Goal: Complete application form

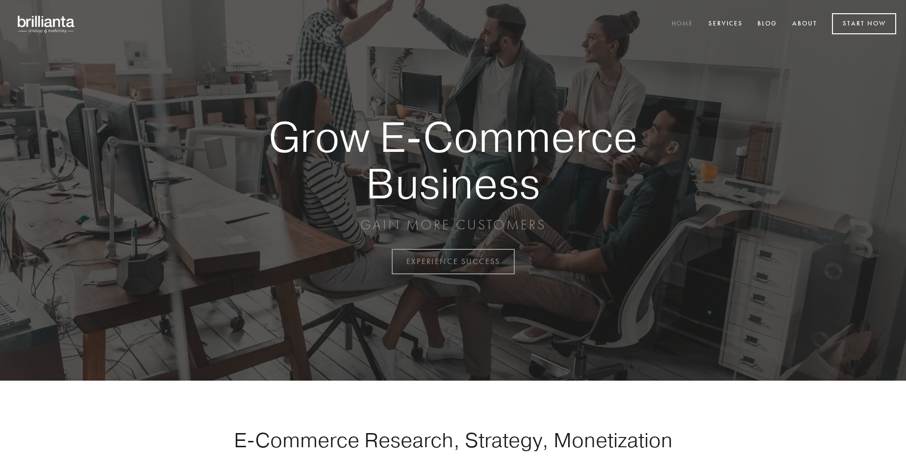
scroll to position [2571, 0]
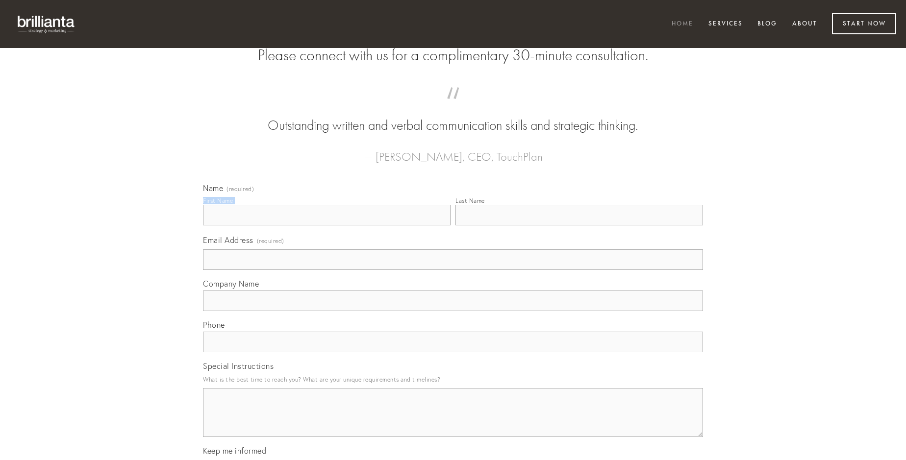
type input "[PERSON_NAME]"
click at [579, 226] on input "Last Name" at bounding box center [580, 215] width 248 height 21
type input "[PERSON_NAME]"
click at [453, 270] on input "Email Address (required)" at bounding box center [453, 260] width 500 height 21
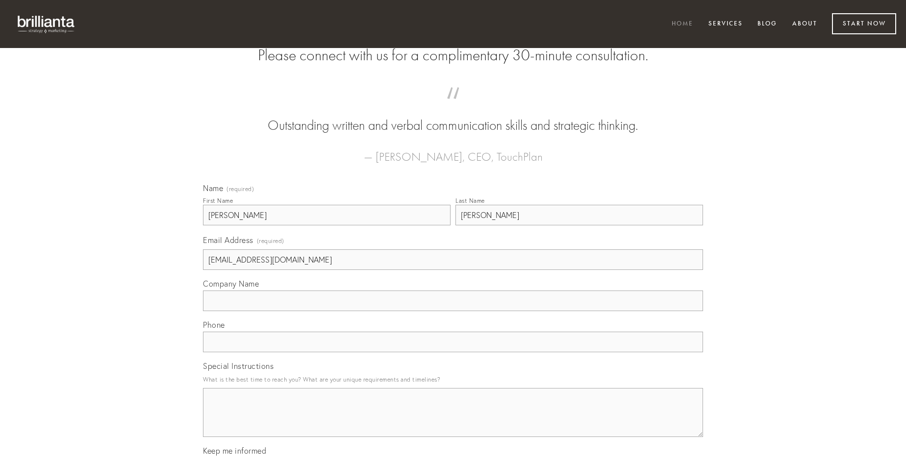
type input "[EMAIL_ADDRESS][DOMAIN_NAME]"
click at [453, 311] on input "Company Name" at bounding box center [453, 301] width 500 height 21
type input "decretum"
click at [453, 353] on input "text" at bounding box center [453, 342] width 500 height 21
click at [453, 422] on textarea "Special Instructions" at bounding box center [453, 412] width 500 height 49
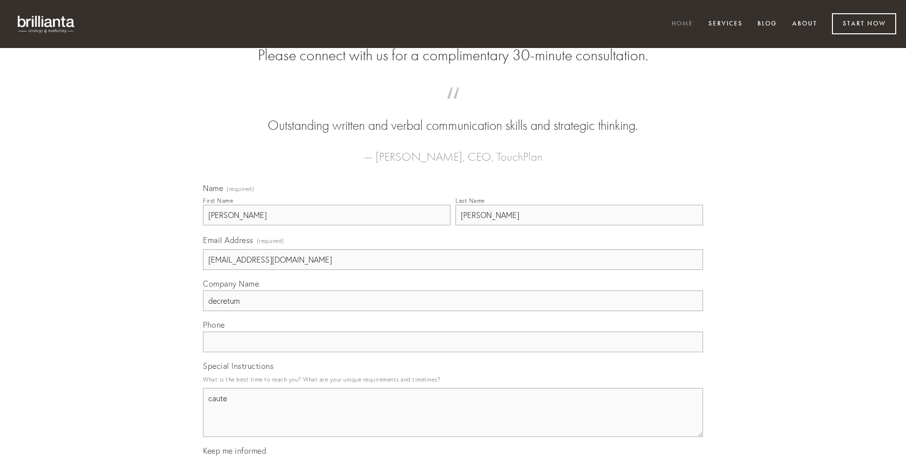
type textarea "caute"
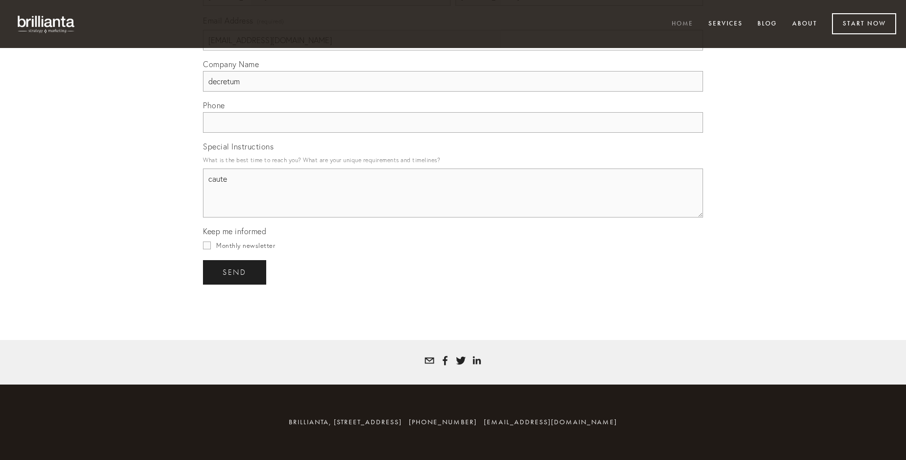
click at [235, 272] on span "send" at bounding box center [235, 272] width 24 height 9
